Goal: Information Seeking & Learning: Compare options

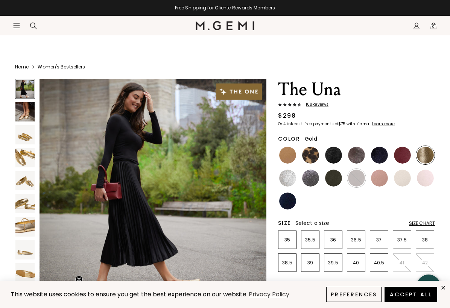
scroll to position [91, 1]
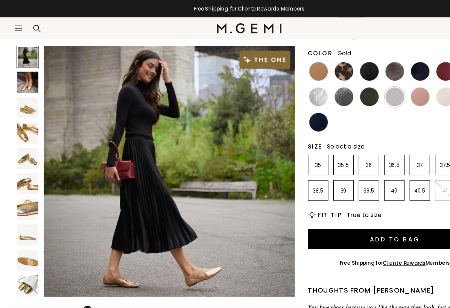
click at [22, 125] on img at bounding box center [24, 120] width 19 height 19
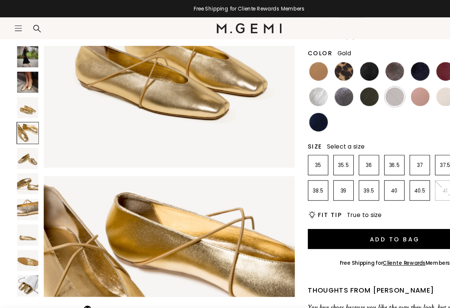
scroll to position [704, 0]
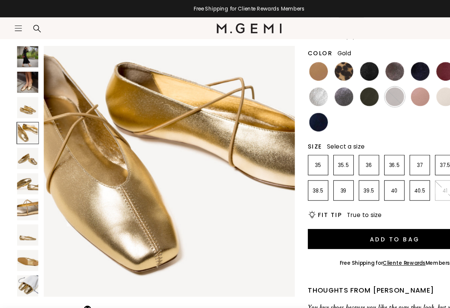
click at [20, 78] on img at bounding box center [24, 74] width 19 height 19
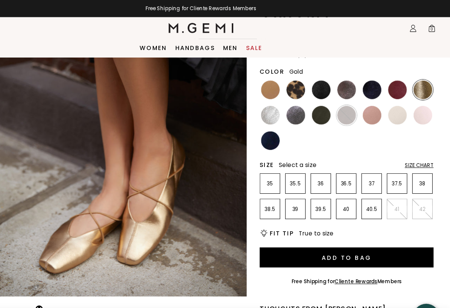
scroll to position [73, 0]
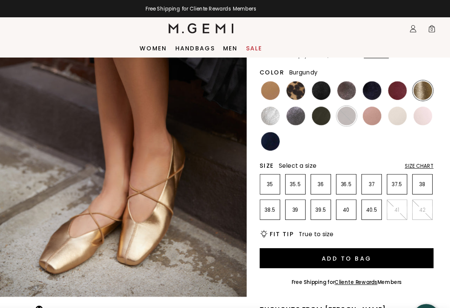
click at [394, 89] on div at bounding box center [403, 82] width 18 height 18
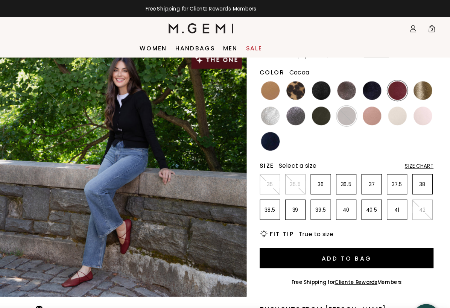
click at [348, 87] on img at bounding box center [356, 81] width 17 height 17
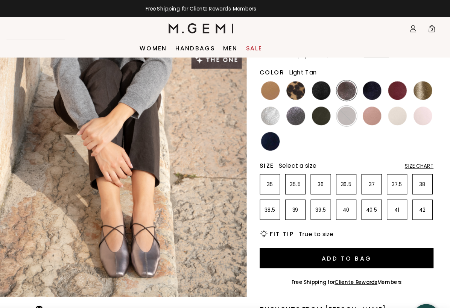
click at [279, 85] on img at bounding box center [287, 81] width 17 height 17
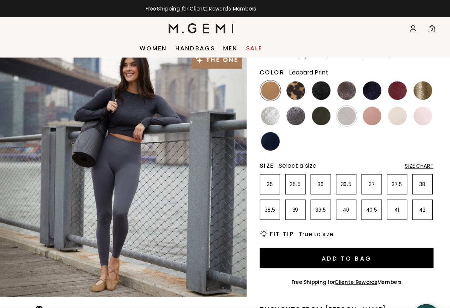
click at [302, 78] on img at bounding box center [310, 81] width 17 height 17
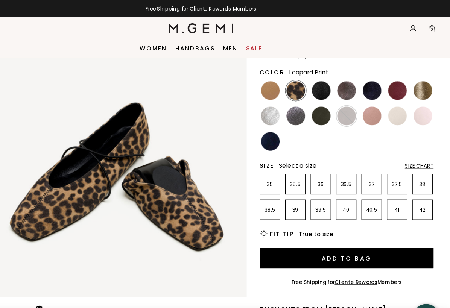
scroll to position [941, 0]
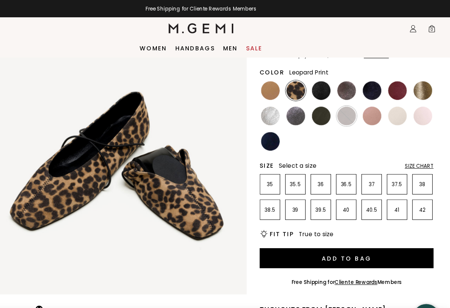
click at [348, 81] on img at bounding box center [356, 81] width 17 height 17
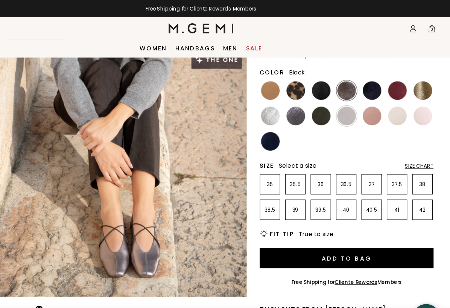
click at [325, 81] on img at bounding box center [333, 81] width 17 height 17
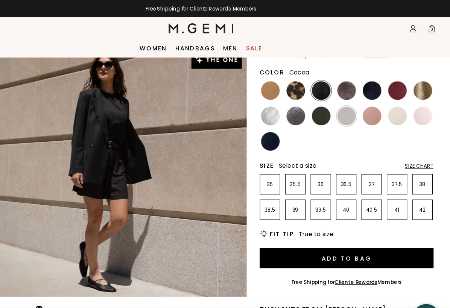
click at [348, 82] on img at bounding box center [356, 81] width 17 height 17
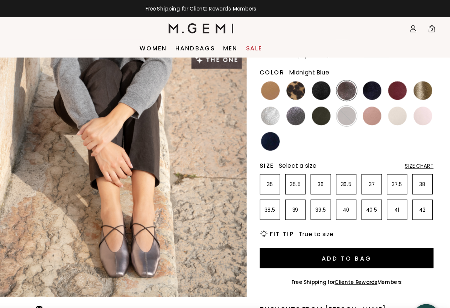
click at [371, 82] on img at bounding box center [379, 81] width 17 height 17
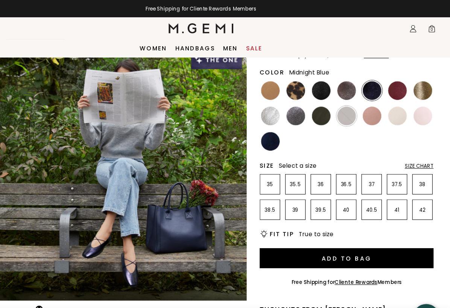
click at [394, 82] on img at bounding box center [402, 81] width 17 height 17
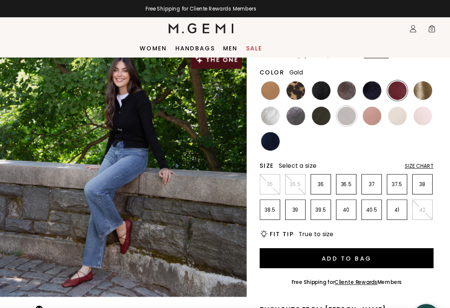
click at [417, 81] on img at bounding box center [425, 81] width 17 height 17
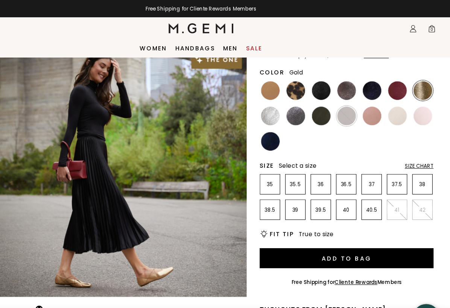
click at [279, 110] on img at bounding box center [287, 104] width 17 height 17
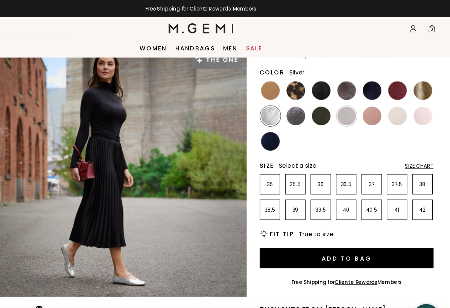
click at [302, 107] on img at bounding box center [310, 104] width 17 height 17
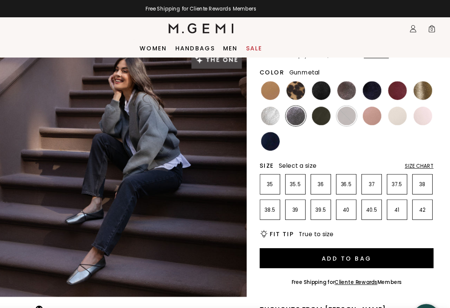
click at [325, 111] on img at bounding box center [333, 104] width 17 height 17
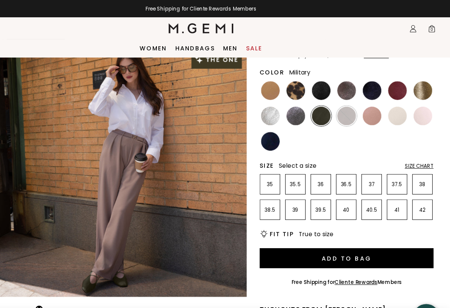
click at [348, 109] on img at bounding box center [356, 104] width 17 height 17
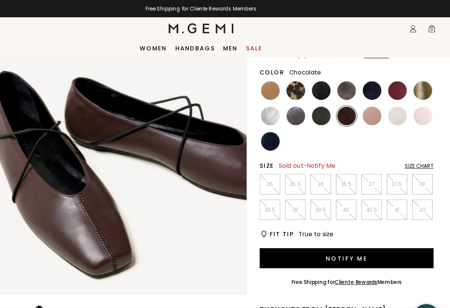
scroll to position [745, 0]
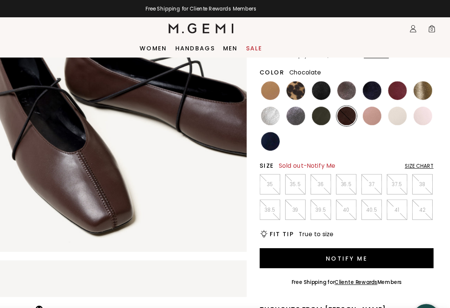
click at [279, 124] on img at bounding box center [287, 127] width 17 height 17
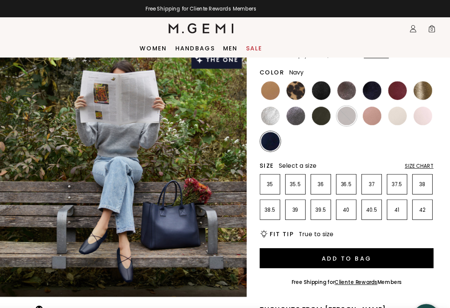
click at [417, 104] on img at bounding box center [425, 104] width 17 height 17
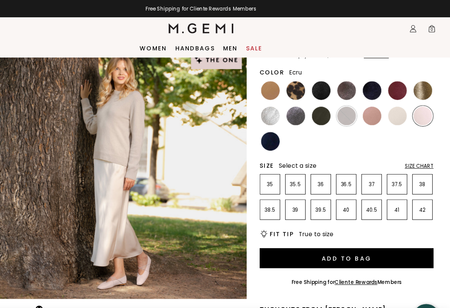
click at [394, 107] on img at bounding box center [402, 104] width 17 height 17
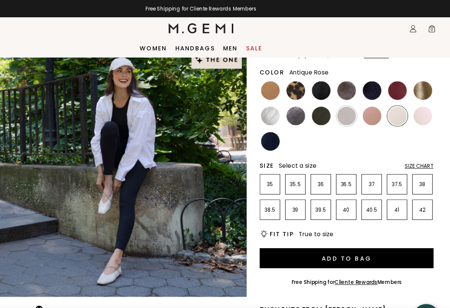
click at [371, 100] on img at bounding box center [379, 104] width 17 height 17
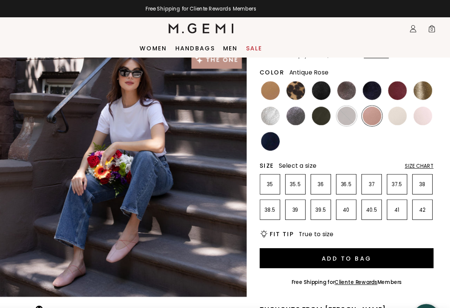
click at [348, 108] on img at bounding box center [356, 104] width 17 height 17
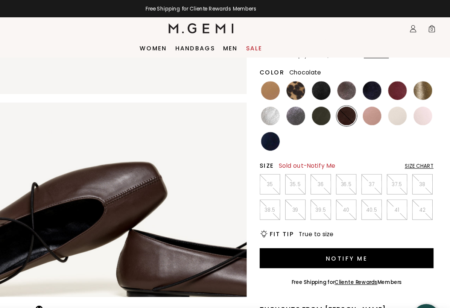
scroll to position [1121, 0]
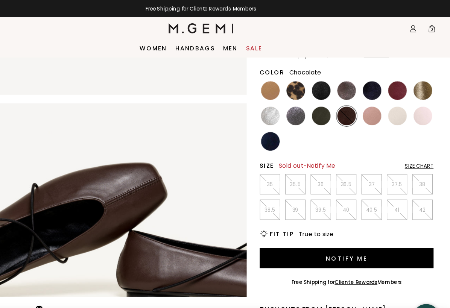
click at [202, 44] on link "Handbags" at bounding box center [220, 44] width 36 height 6
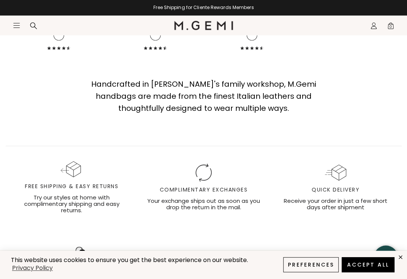
scroll to position [2040, 0]
